Goal: Task Accomplishment & Management: Use online tool/utility

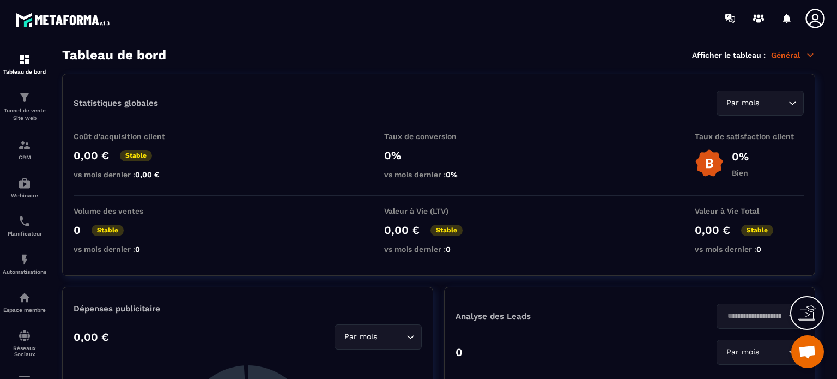
scroll to position [10013, 0]
click at [22, 112] on p "Tunnel de vente Site web" at bounding box center [25, 114] width 44 height 15
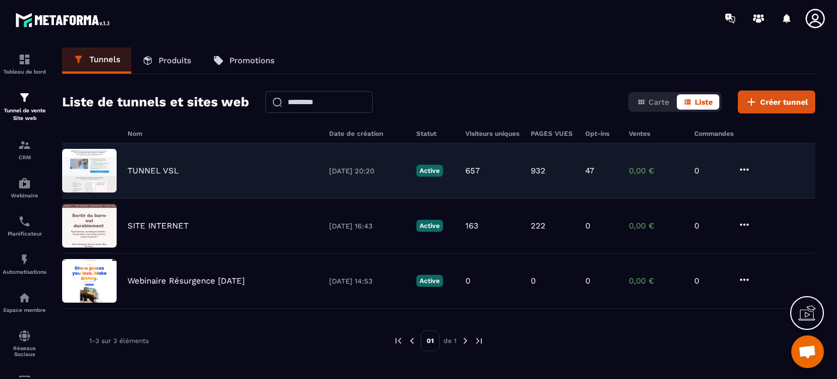
click at [134, 168] on p "TUNNEL VSL" at bounding box center [153, 171] width 51 height 10
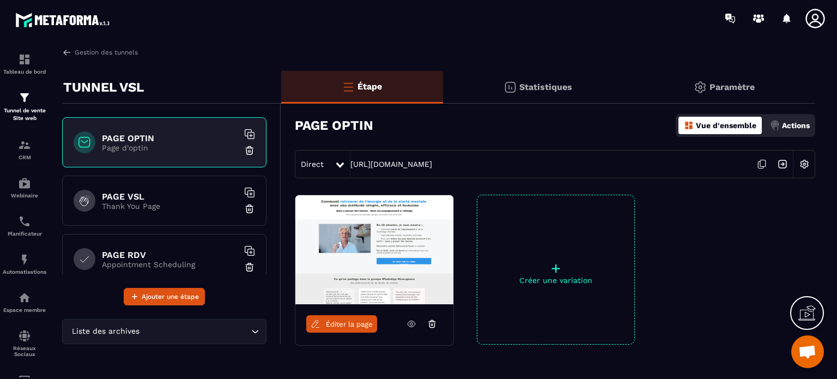
click at [128, 199] on h6 "PAGE VSL" at bounding box center [170, 196] width 136 height 10
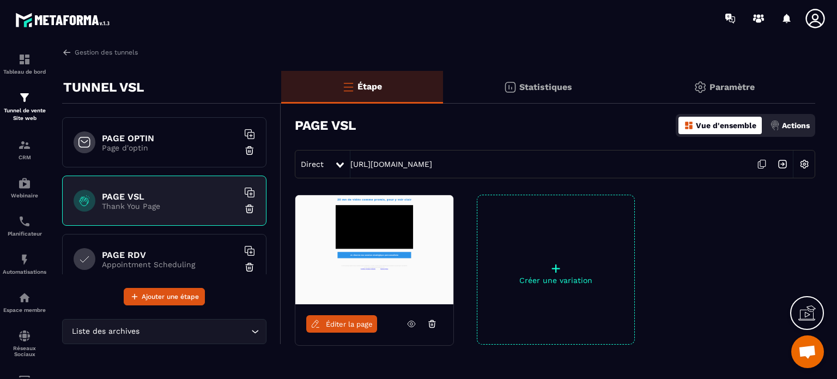
click at [344, 320] on span "Éditer la page" at bounding box center [349, 324] width 47 height 8
